Goal: Task Accomplishment & Management: Manage account settings

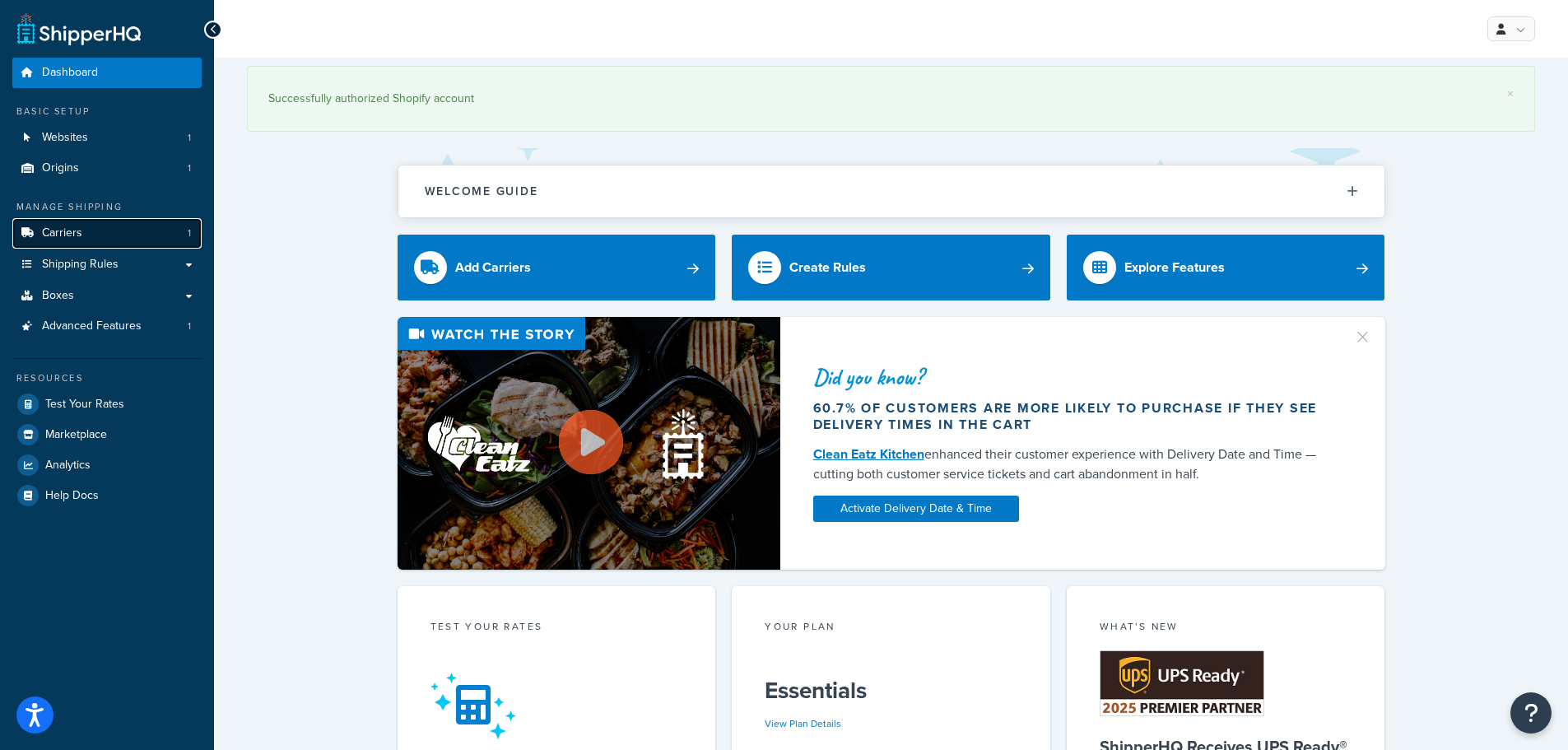
click at [65, 229] on span "Carriers" at bounding box center [61, 233] width 40 height 14
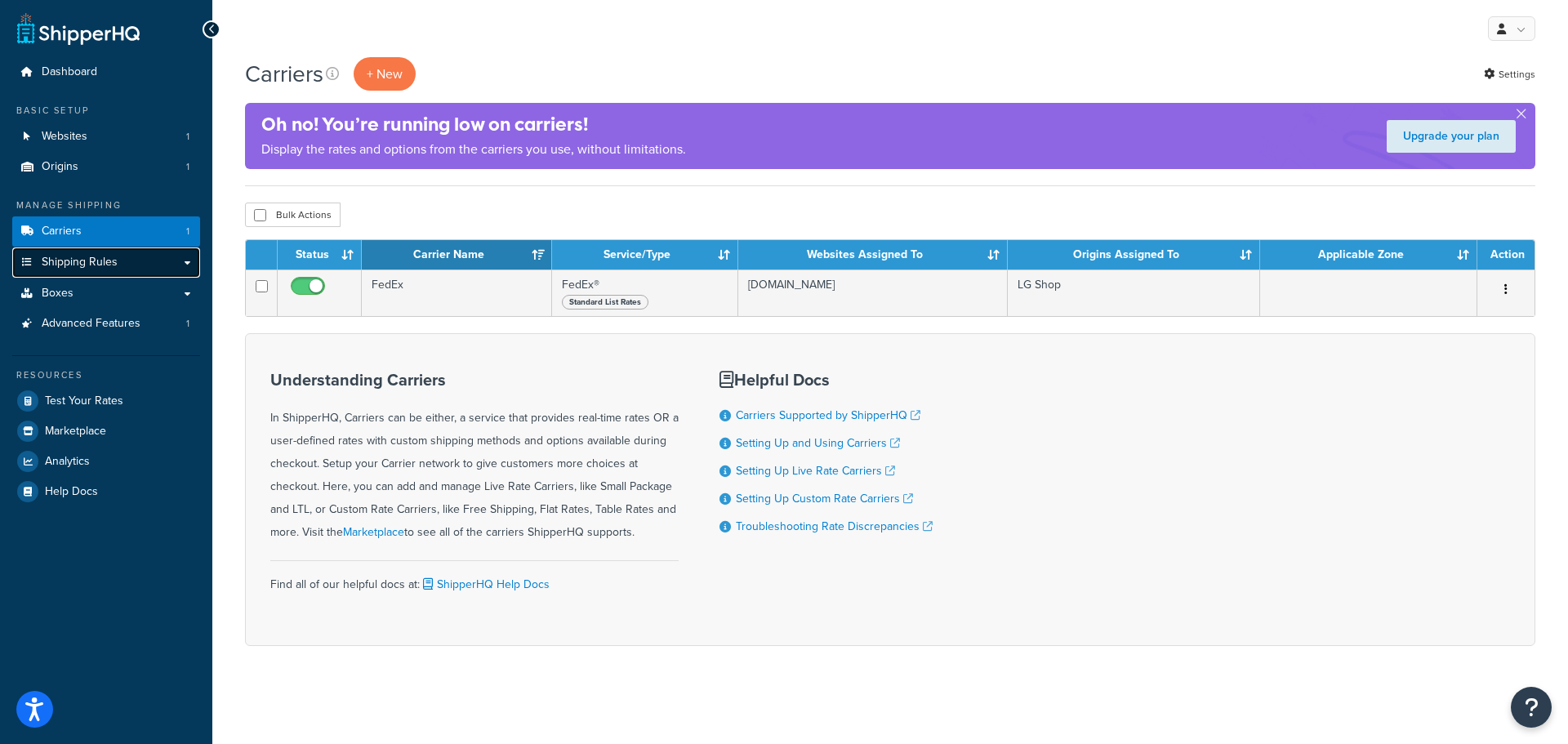
click at [72, 262] on span "Shipping Rules" at bounding box center [79, 262] width 75 height 14
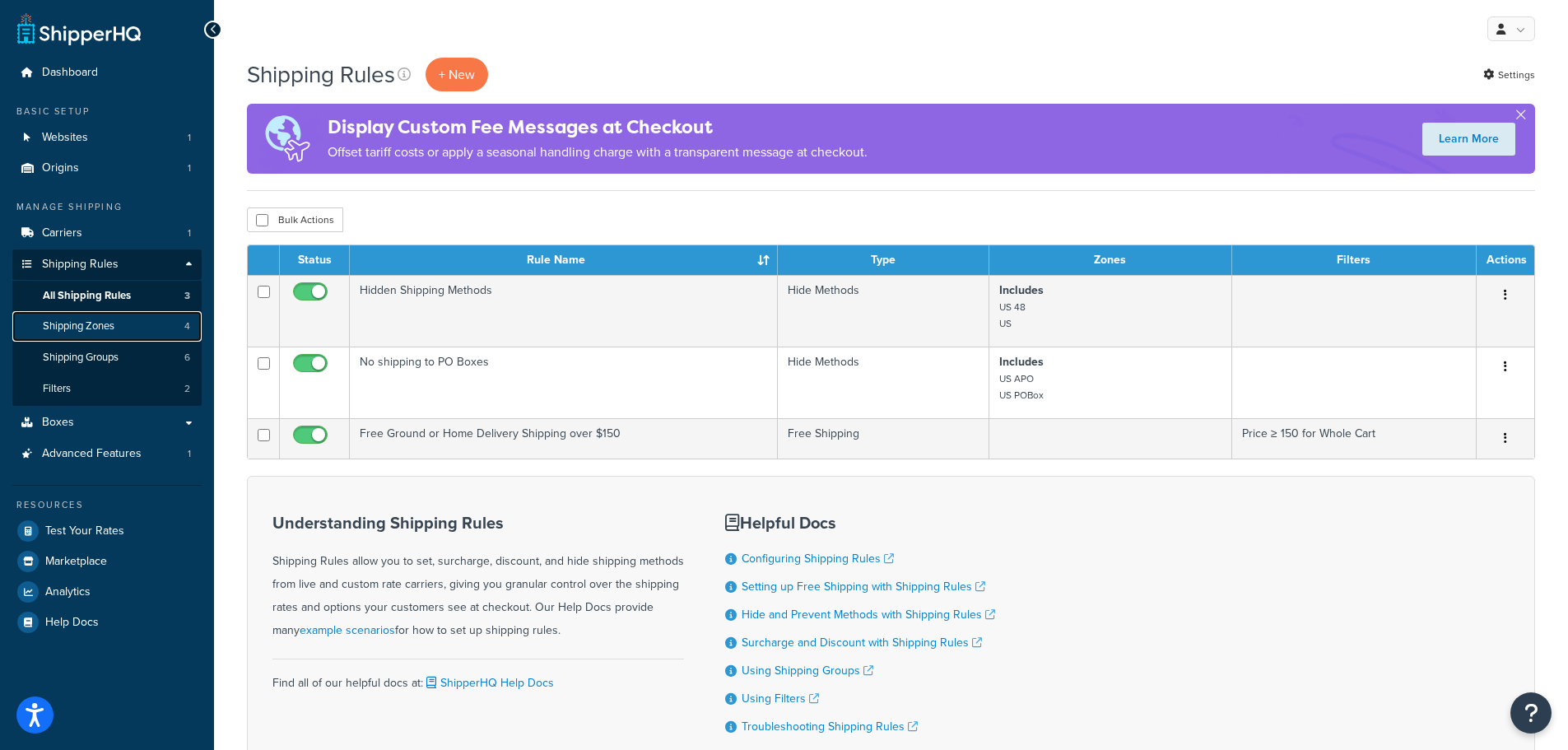
click at [98, 336] on link "Shipping Zones 4" at bounding box center [107, 326] width 189 height 31
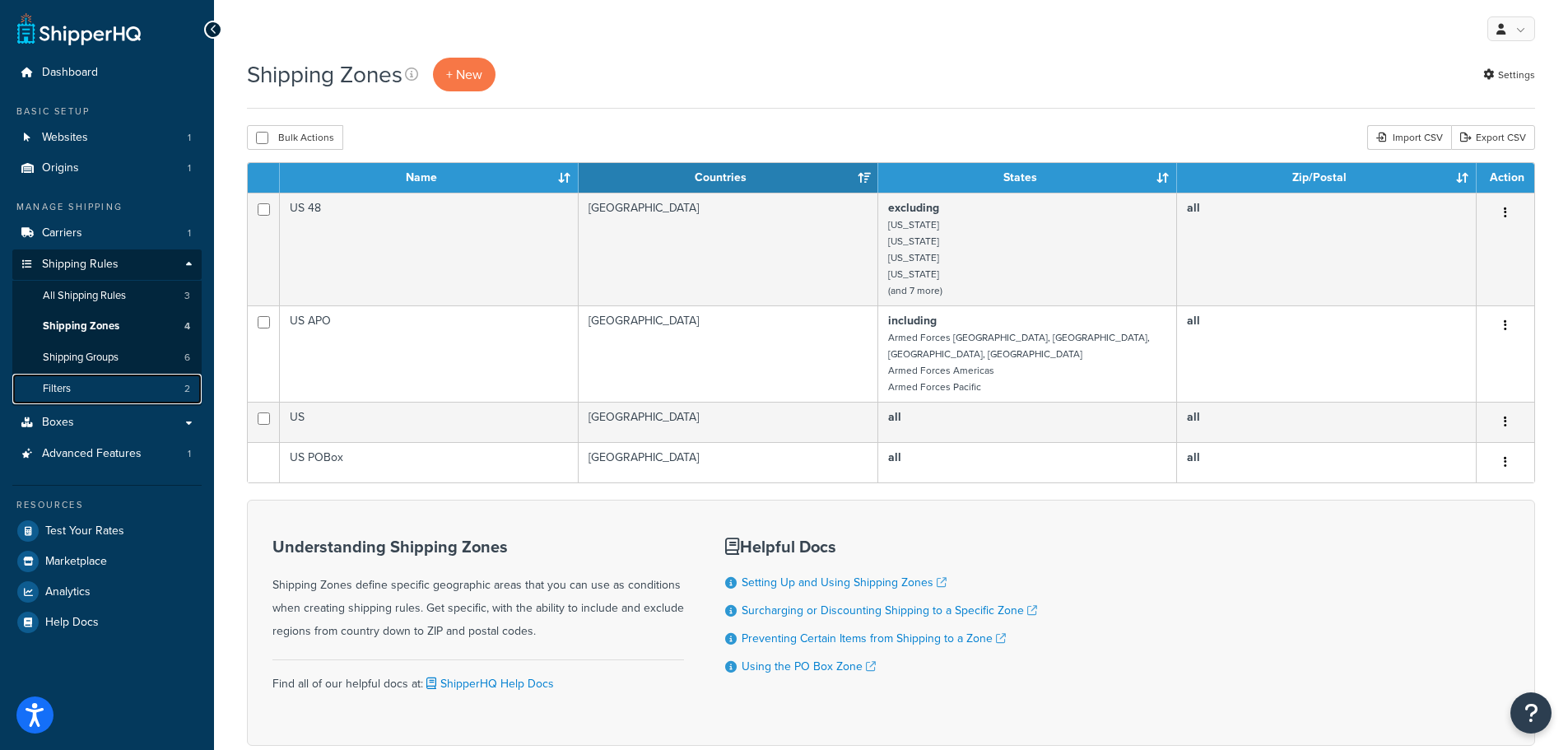
click at [59, 394] on span "Filters" at bounding box center [57, 388] width 28 height 14
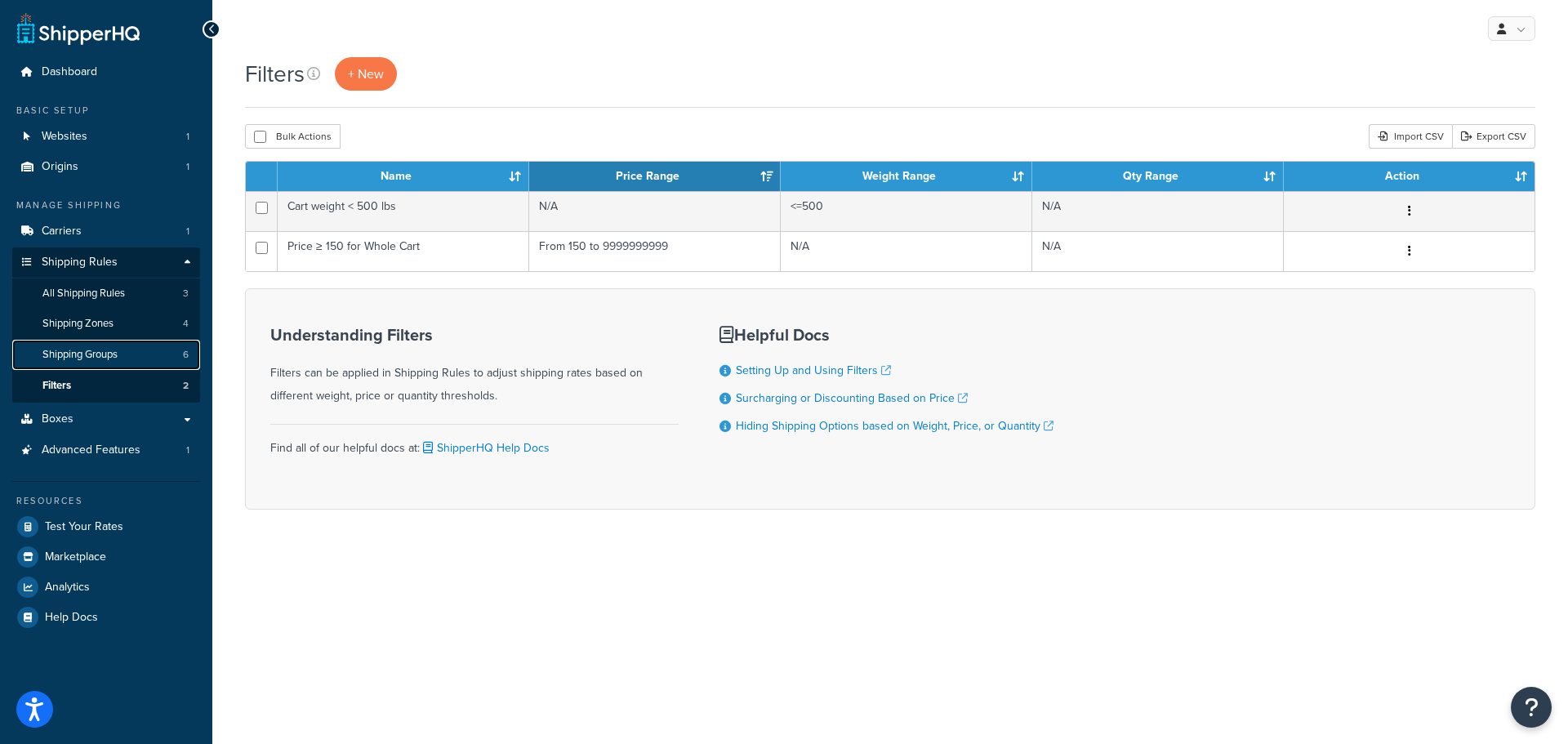
click at [58, 343] on link "Shipping Groups 6" at bounding box center [106, 355] width 188 height 30
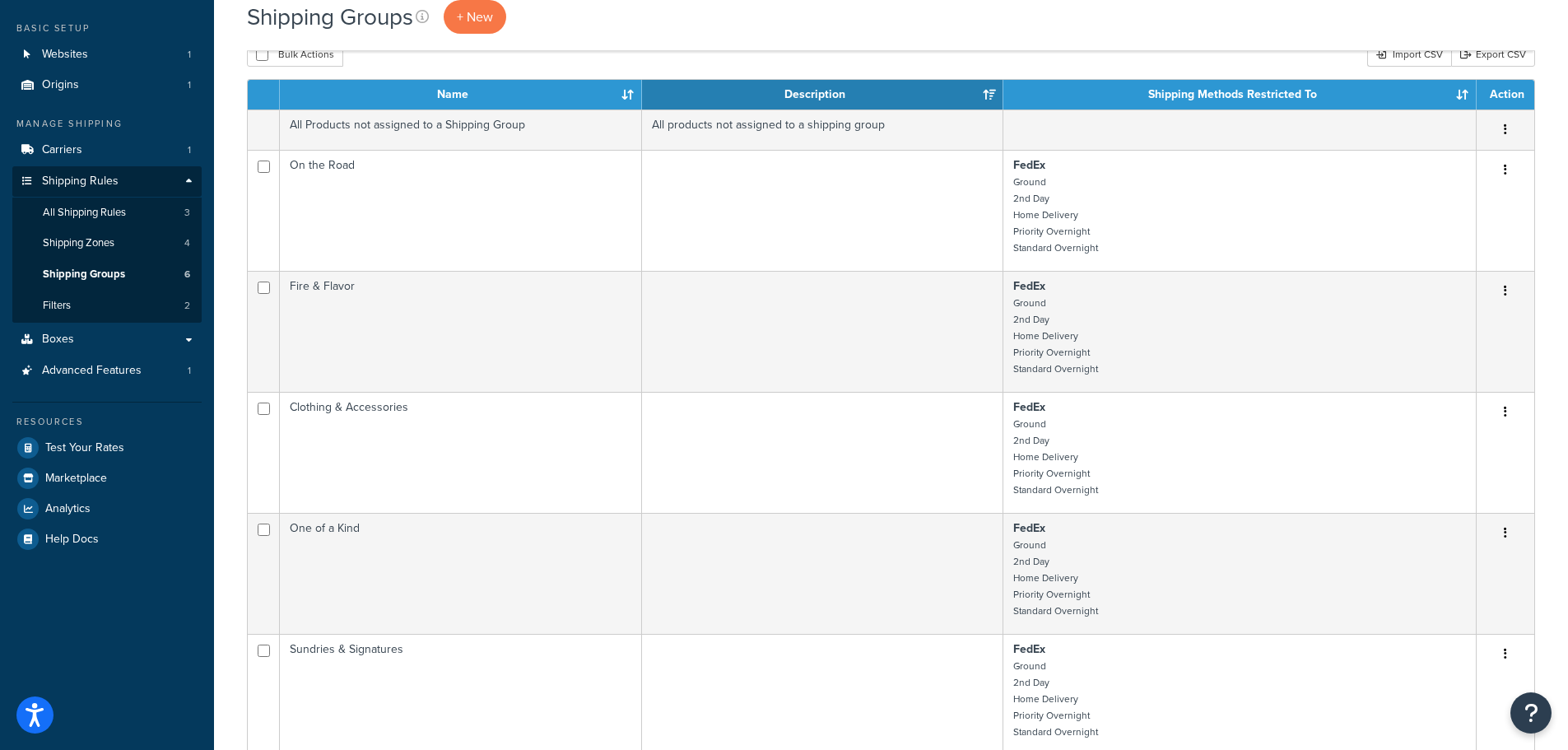
scroll to position [83, 0]
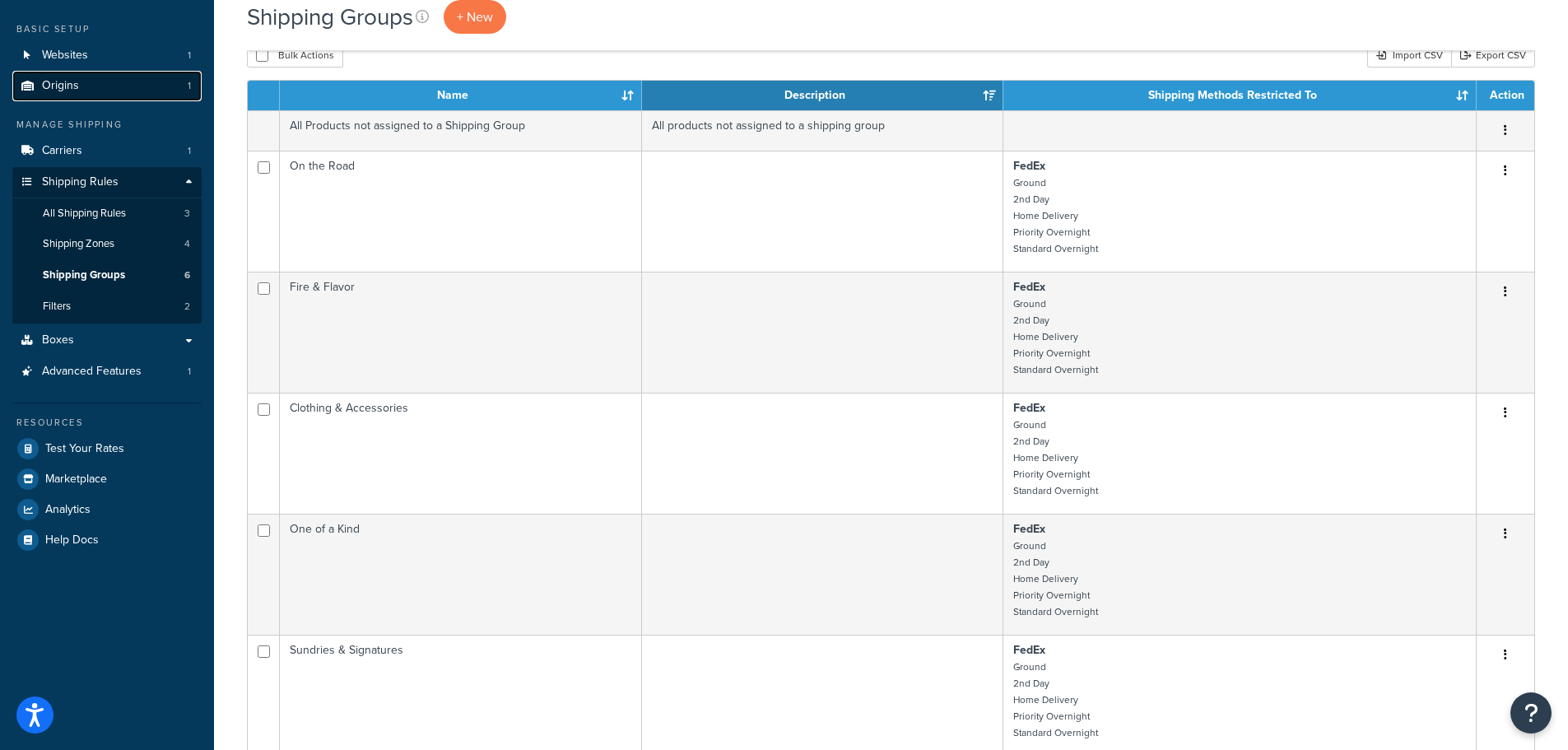
click at [62, 89] on span "Origins" at bounding box center [60, 85] width 37 height 14
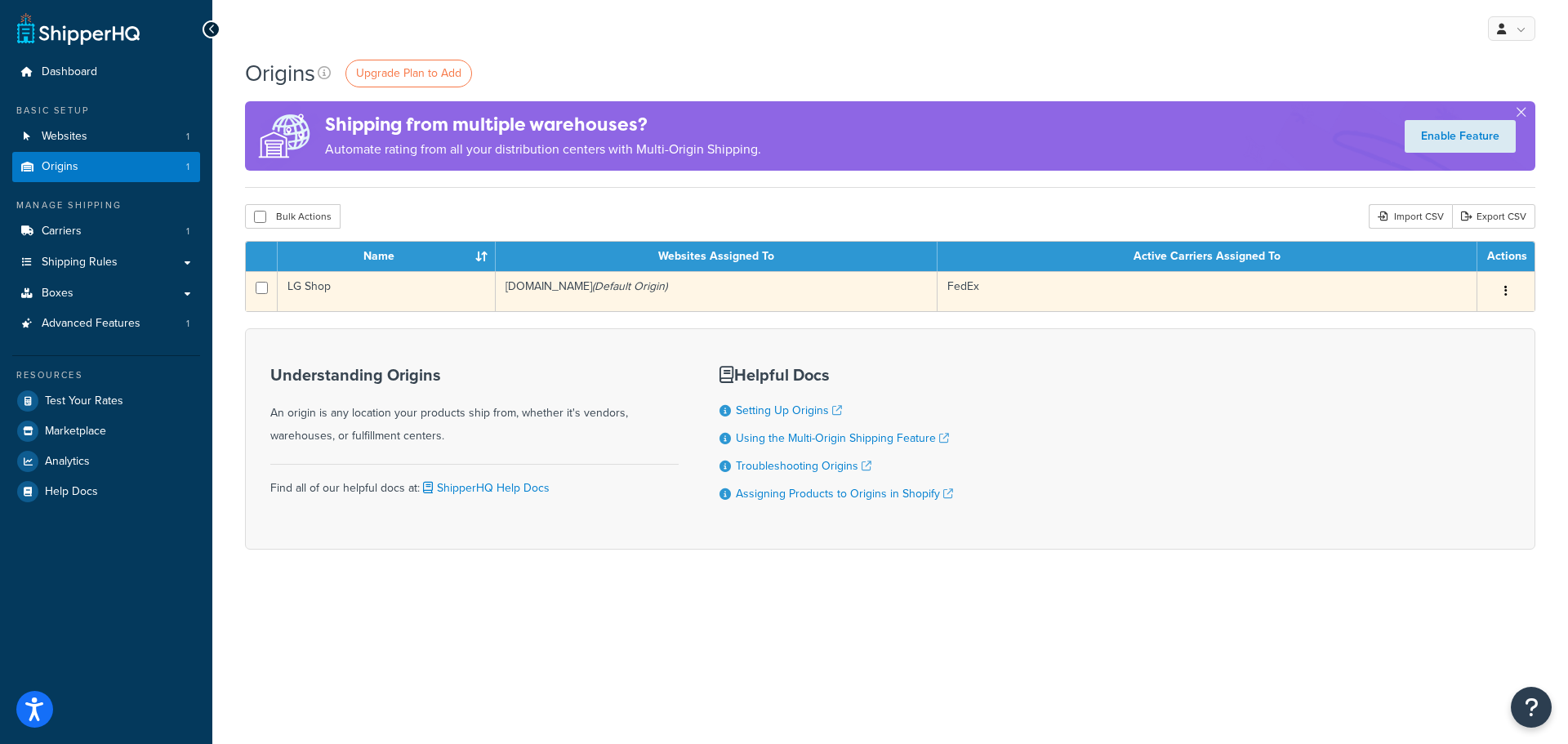
click at [351, 288] on td "LG Shop" at bounding box center [387, 290] width 218 height 40
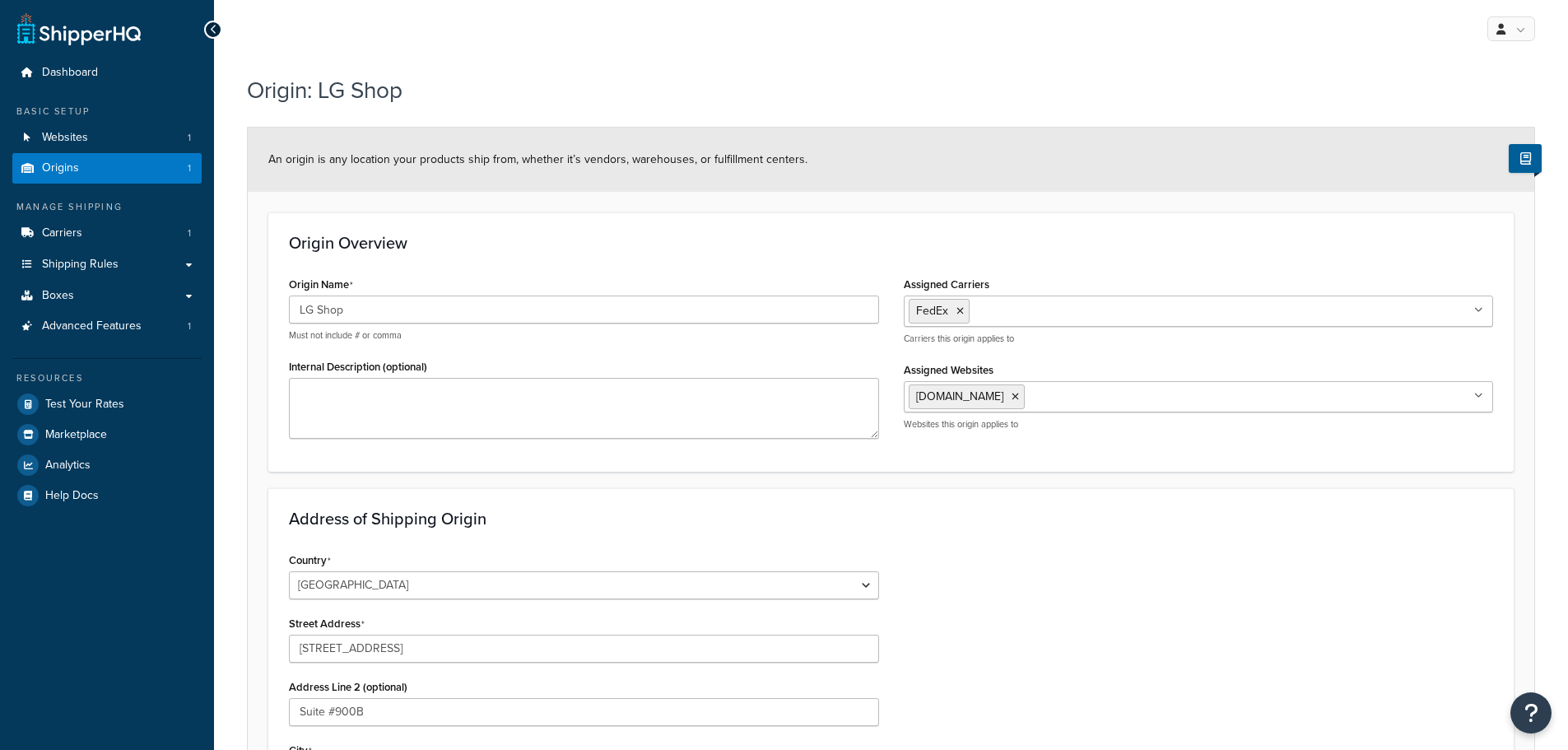
select select "43"
click at [76, 171] on span "Origins" at bounding box center [60, 168] width 37 height 14
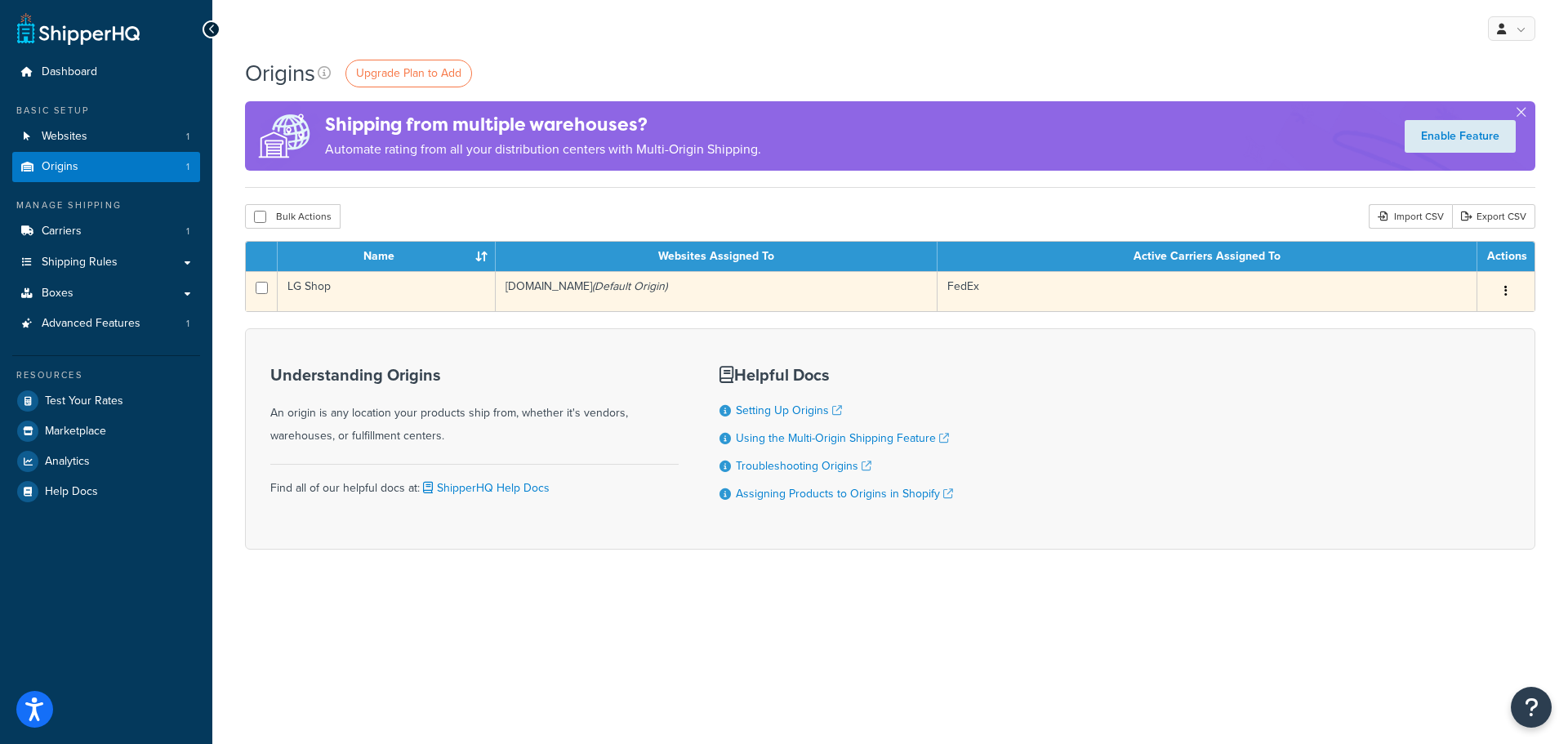
click at [1512, 290] on button "button" at bounding box center [1505, 291] width 23 height 26
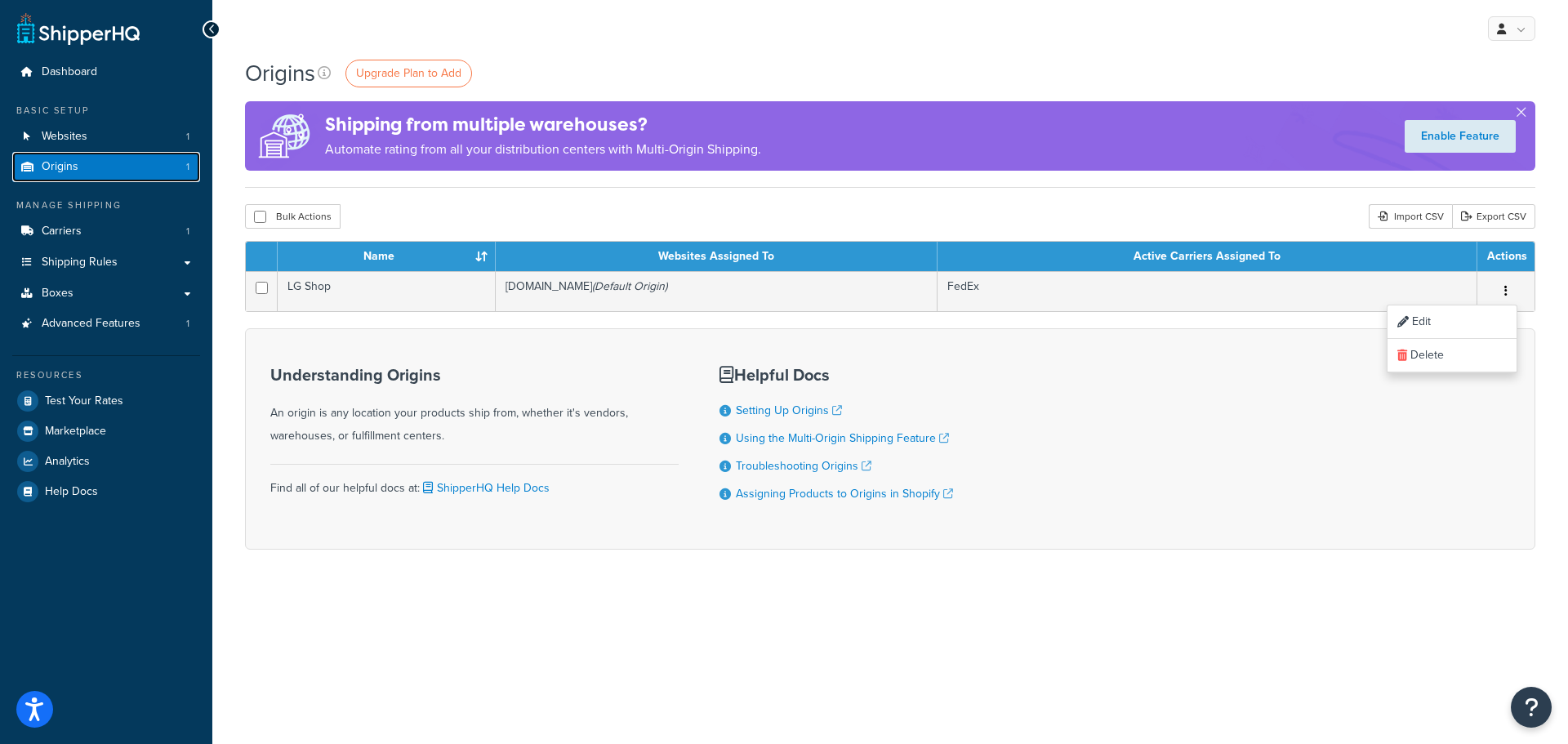
click at [131, 169] on link "Origins 1" at bounding box center [106, 167] width 188 height 30
click at [444, 76] on span "Upgrade Plan to Add" at bounding box center [409, 73] width 105 height 17
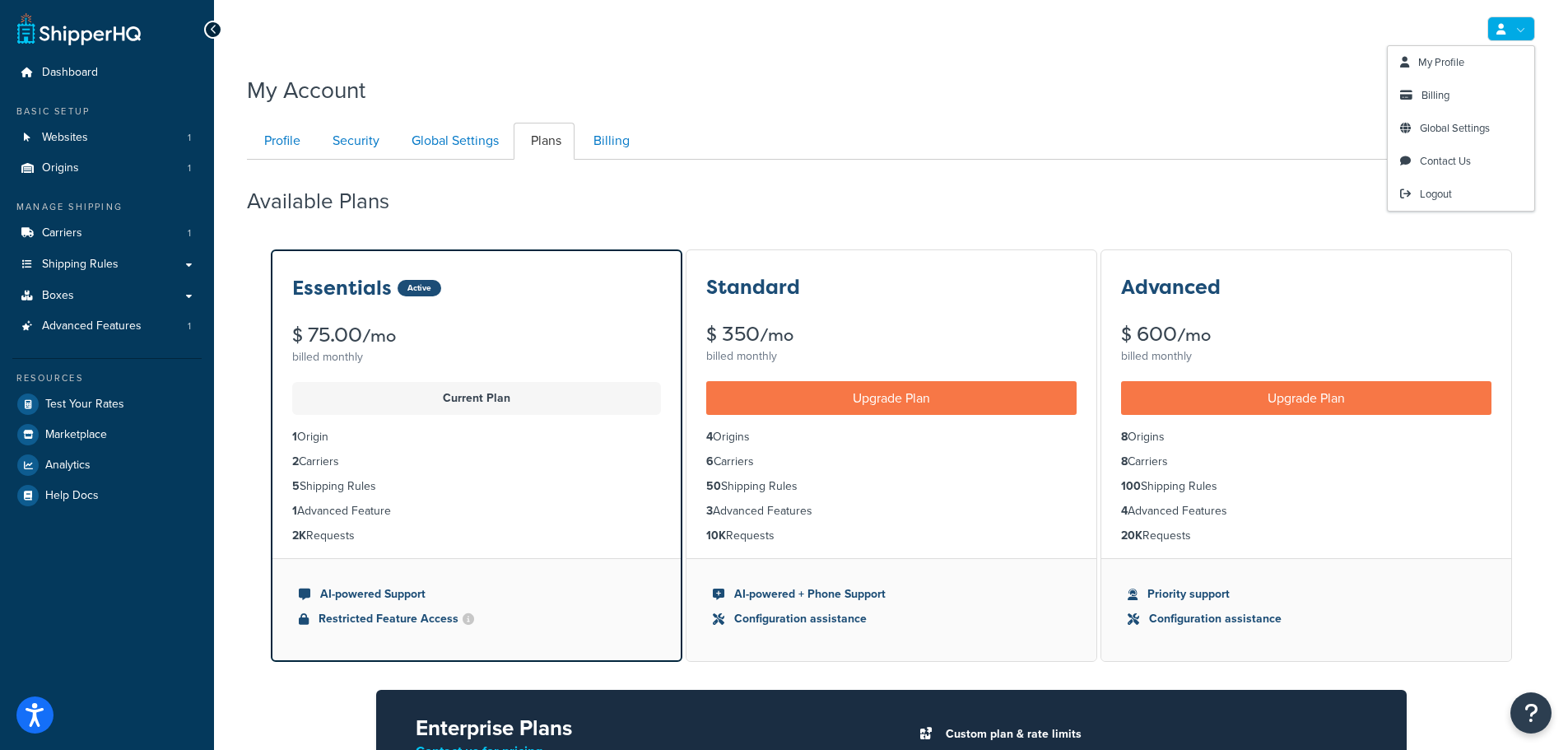
click at [1519, 34] on link at bounding box center [1511, 29] width 47 height 25
click at [1444, 198] on span "Logout" at bounding box center [1436, 193] width 32 height 16
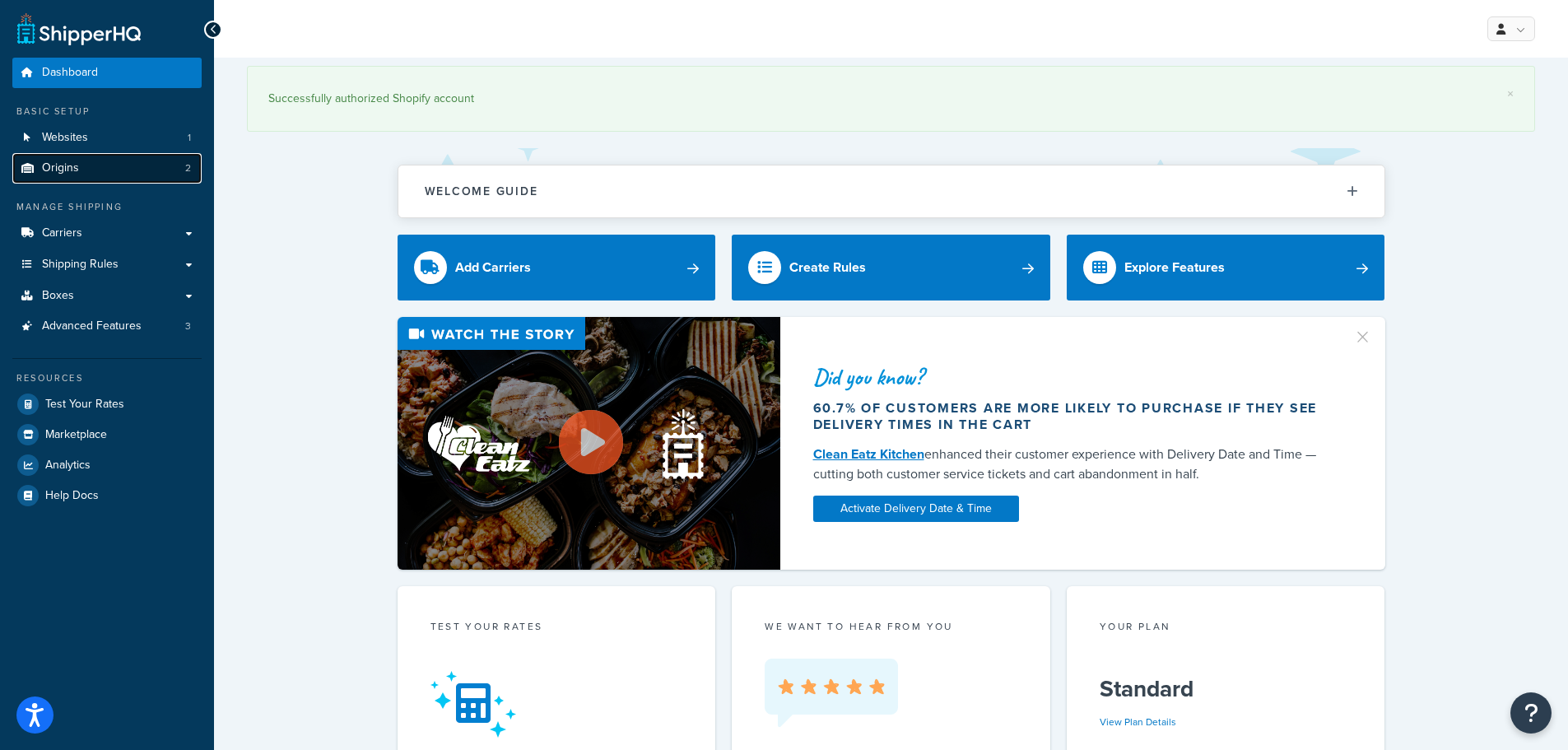
click at [72, 167] on span "Origins" at bounding box center [60, 168] width 37 height 14
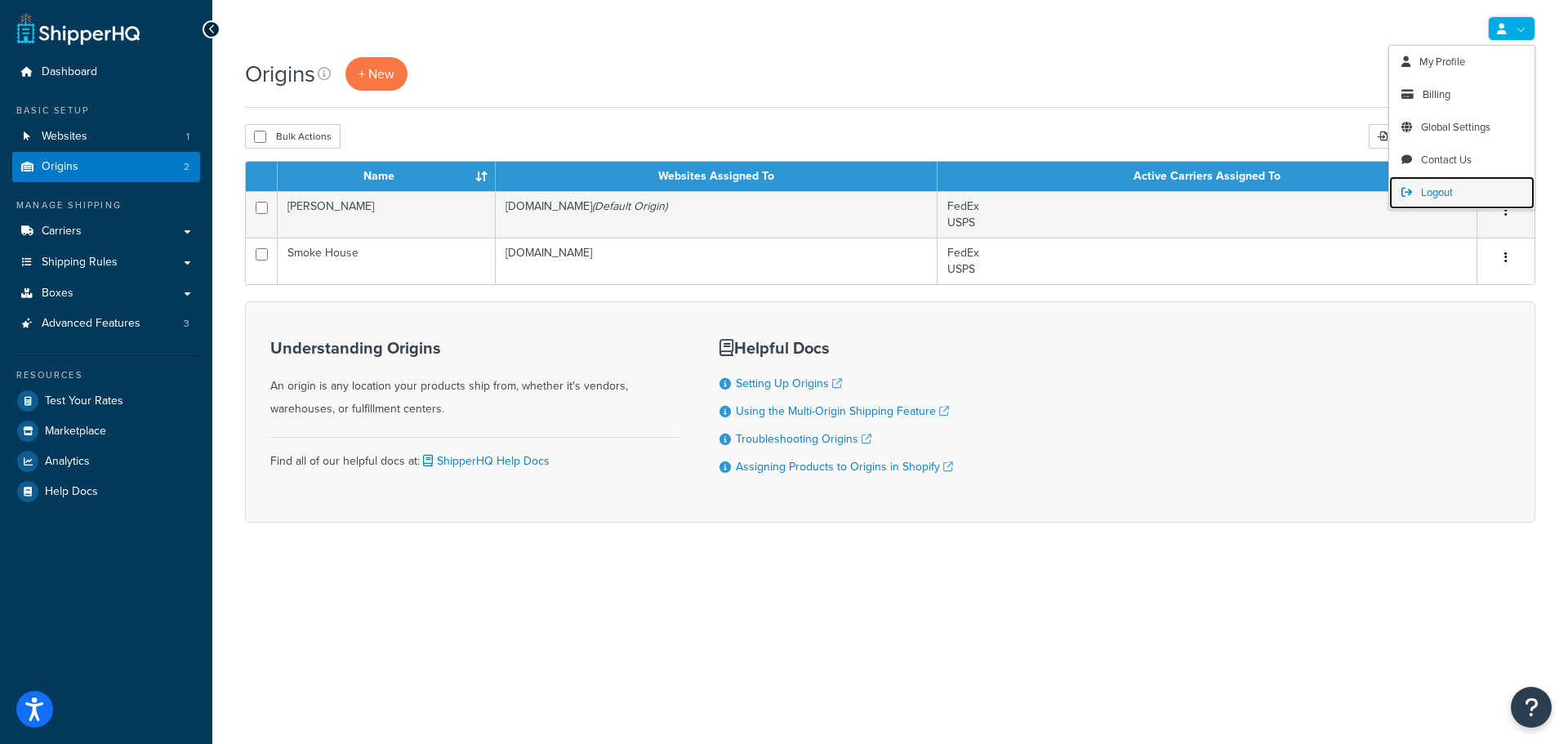
click at [1453, 185] on span "Logout" at bounding box center [1436, 192] width 32 height 16
